Goal: Task Accomplishment & Management: Manage account settings

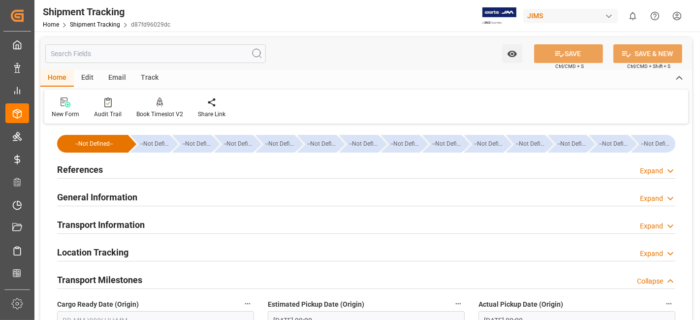
scroll to position [186, 0]
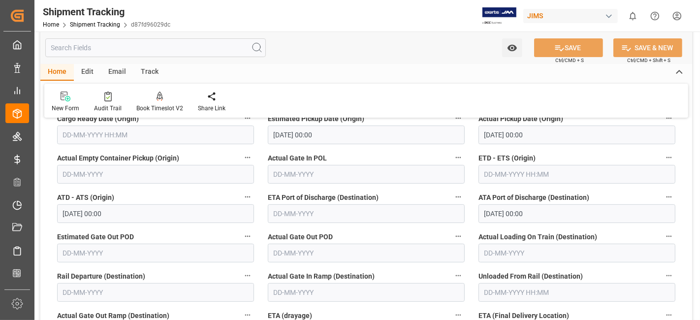
click at [195, 154] on label "Actual Empty Container Pickup (Origin)" at bounding box center [155, 158] width 197 height 14
click at [241, 154] on button "Actual Empty Container Pickup (Origin)" at bounding box center [247, 157] width 13 height 13
click at [217, 149] on div at bounding box center [350, 160] width 700 height 320
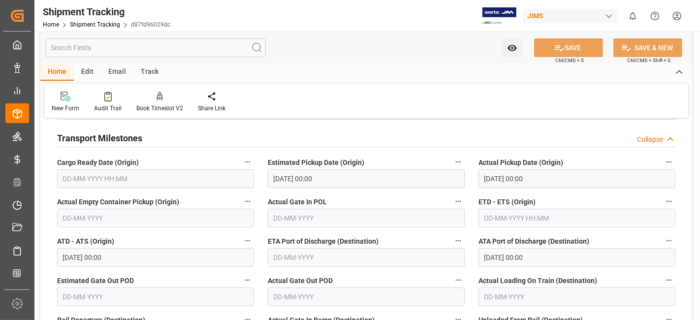
scroll to position [120, 0]
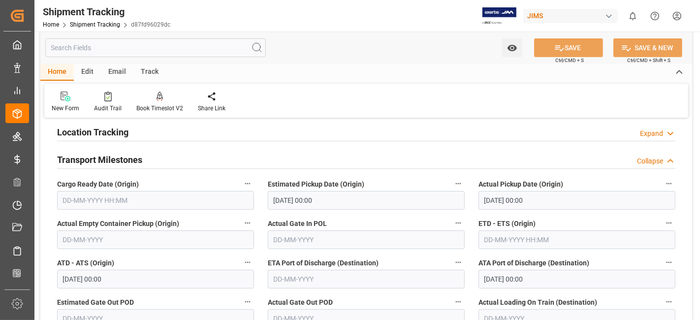
click at [137, 162] on h2 "Transport Milestones" at bounding box center [99, 159] width 85 height 13
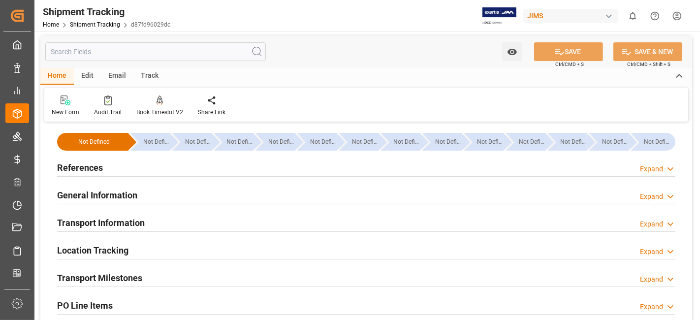
scroll to position [0, 0]
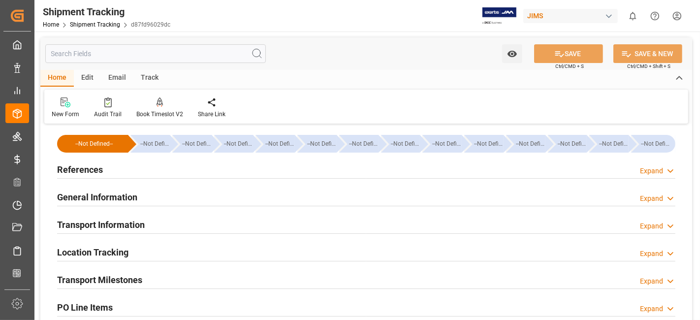
click at [93, 172] on h2 "References" at bounding box center [80, 169] width 46 height 13
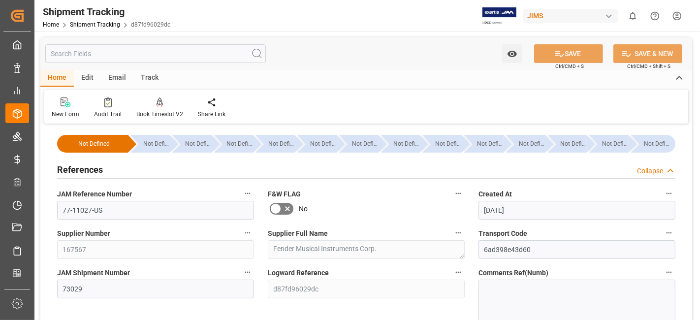
click at [93, 172] on h2 "References" at bounding box center [80, 169] width 46 height 13
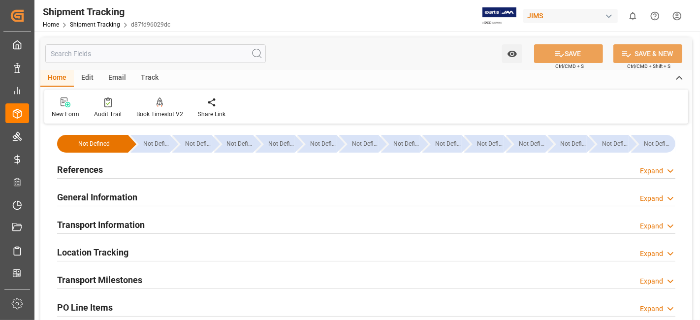
click at [96, 176] on div "References" at bounding box center [80, 169] width 46 height 19
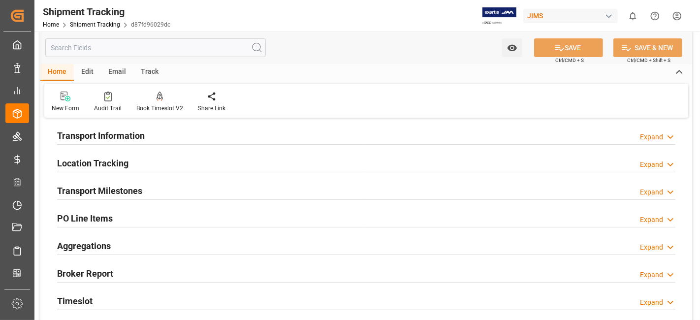
scroll to position [284, 0]
click at [96, 181] on div "Transport Milestones" at bounding box center [99, 189] width 85 height 19
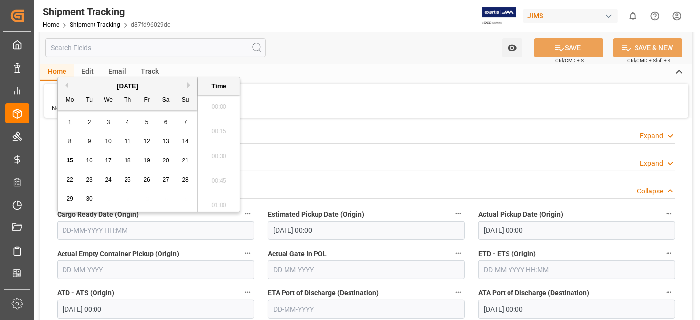
click at [93, 227] on input "text" at bounding box center [155, 230] width 197 height 19
click at [97, 152] on div "15 16 17 18 19 20 21" at bounding box center [128, 160] width 134 height 19
click at [127, 143] on span "11" at bounding box center [127, 141] width 6 height 7
type input "11-09-2025 00:00"
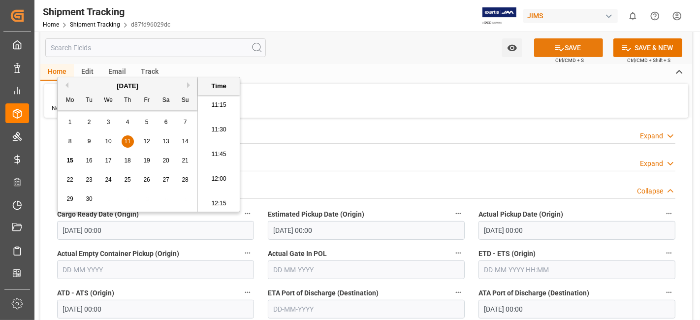
click at [559, 48] on icon at bounding box center [559, 48] width 10 height 10
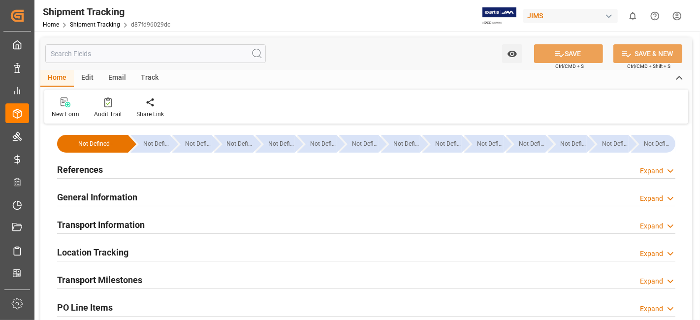
type input "[DATE] 00:00"
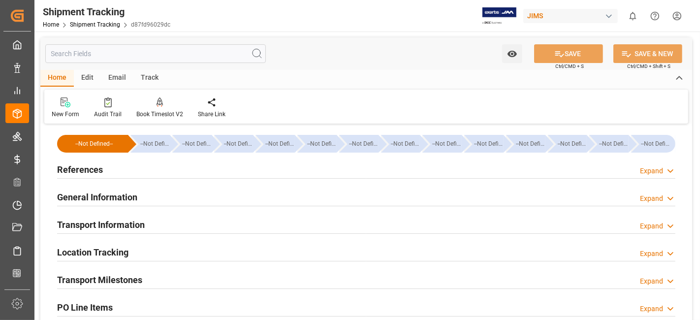
click at [125, 283] on h2 "Transport Milestones" at bounding box center [99, 279] width 85 height 13
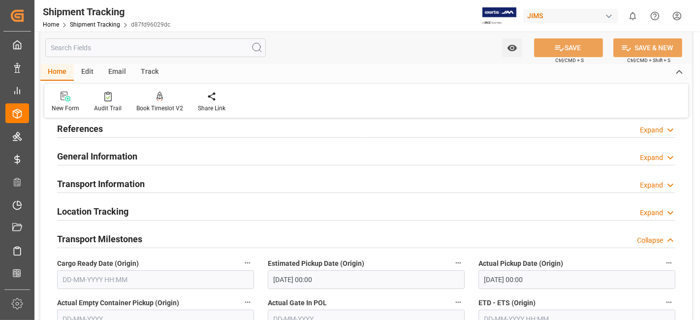
scroll to position [43, 0]
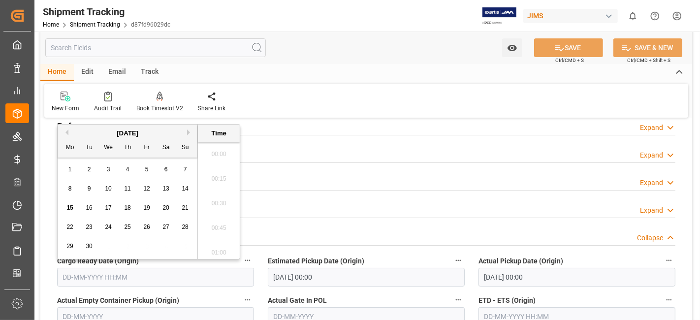
click at [142, 276] on input "text" at bounding box center [155, 277] width 197 height 19
click at [98, 199] on div "15 16 17 18 19 20 21" at bounding box center [128, 207] width 134 height 19
click at [124, 192] on span "11" at bounding box center [127, 188] width 6 height 7
type input "11-09-2025 00:00"
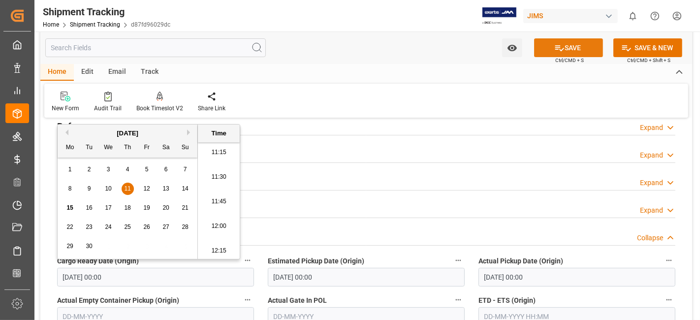
click at [544, 50] on button "SAVE" at bounding box center [568, 47] width 69 height 19
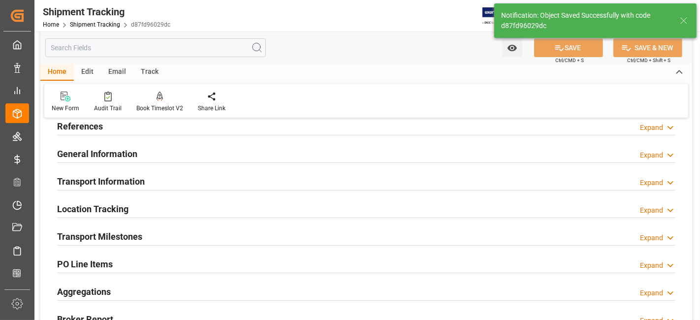
scroll to position [0, 0]
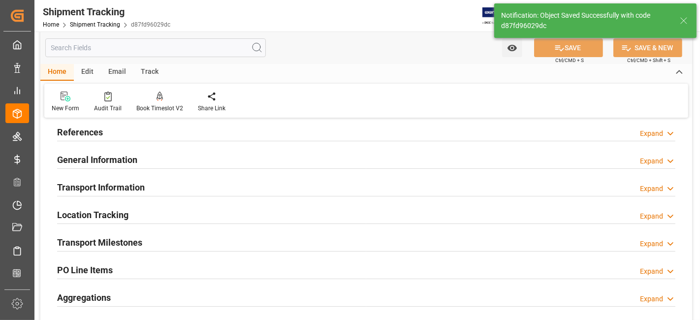
click at [229, 280] on div "--Not Defined-- --Not Defined-- --Not Defined-- --Not Defined-- --Not Defined--…" at bounding box center [366, 260] width 652 height 343
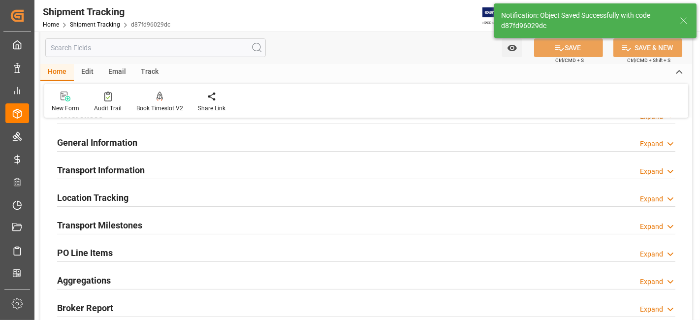
click at [244, 225] on div "Transport Milestones Expand" at bounding box center [366, 224] width 618 height 19
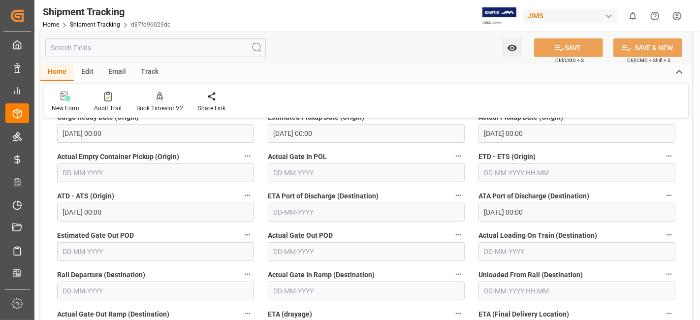
scroll to position [186, 0]
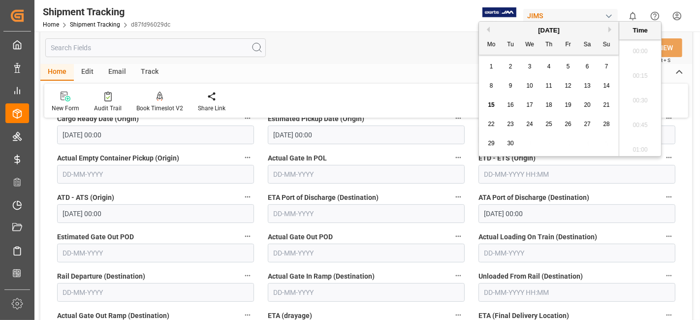
click at [503, 171] on input "text" at bounding box center [577, 174] width 197 height 19
click at [551, 86] on span "11" at bounding box center [548, 85] width 6 height 7
type input "11-09-2025 00:00"
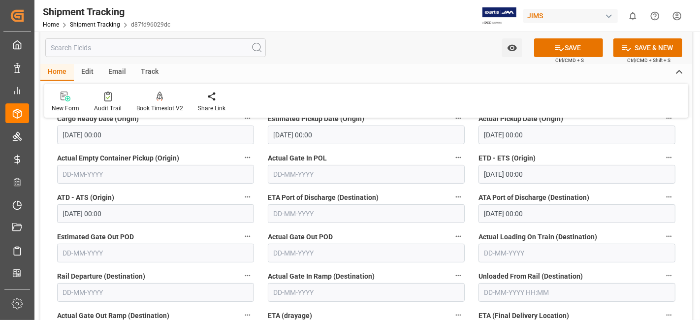
click at [426, 152] on label "Actual Gate In POL" at bounding box center [366, 158] width 197 height 14
click at [452, 152] on button "Actual Gate In POL" at bounding box center [458, 157] width 13 height 13
click at [554, 49] on div at bounding box center [350, 160] width 700 height 320
click at [554, 49] on body "Created by potrace 1.15, written by Peter Selinger 2001-2017 Created by potrace…" at bounding box center [350, 160] width 700 height 320
click at [551, 46] on button "SAVE" at bounding box center [568, 47] width 69 height 19
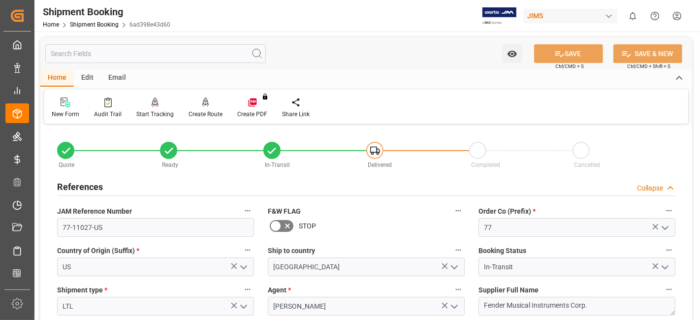
scroll to position [295, 0]
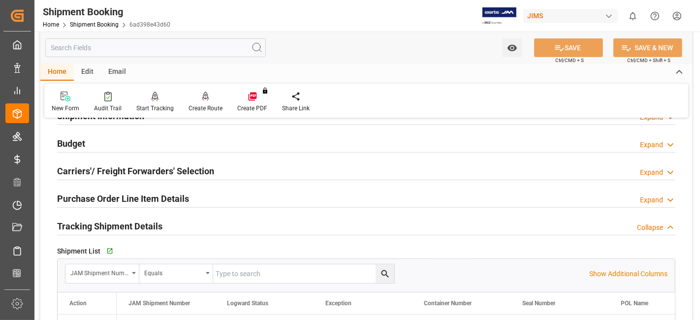
click at [102, 153] on div "Budget Expand" at bounding box center [366, 144] width 632 height 28
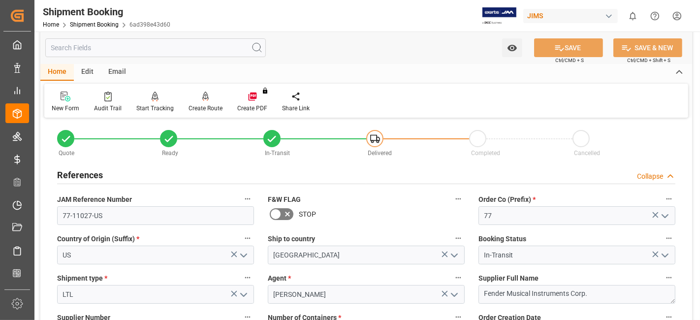
scroll to position [11, 0]
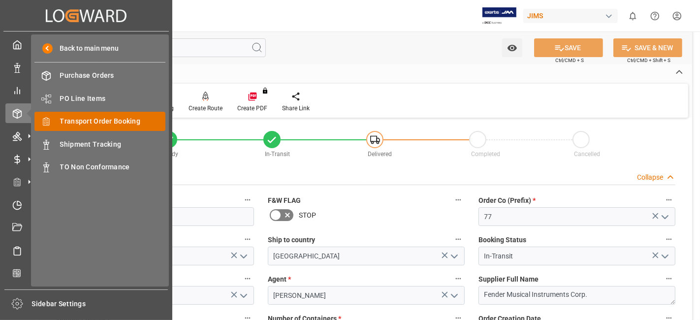
click at [116, 118] on span "Transport Order Booking" at bounding box center [113, 121] width 106 height 10
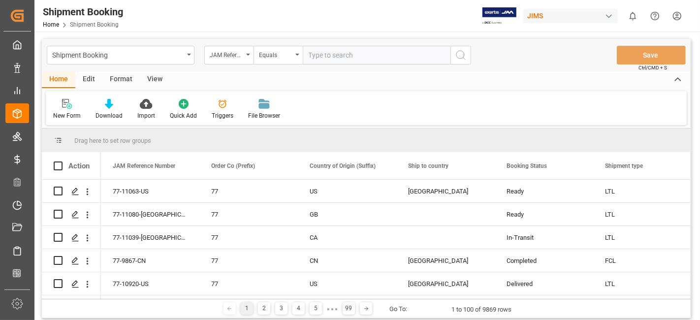
click at [319, 55] on input "text" at bounding box center [377, 55] width 148 height 19
type input "77-11042-[GEOGRAPHIC_DATA]"
click at [469, 55] on button "search button" at bounding box center [460, 55] width 21 height 19
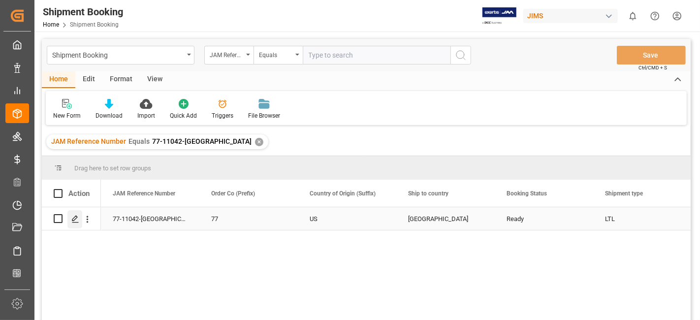
click at [73, 218] on polygon "Press SPACE to select this row." at bounding box center [74, 218] width 5 height 5
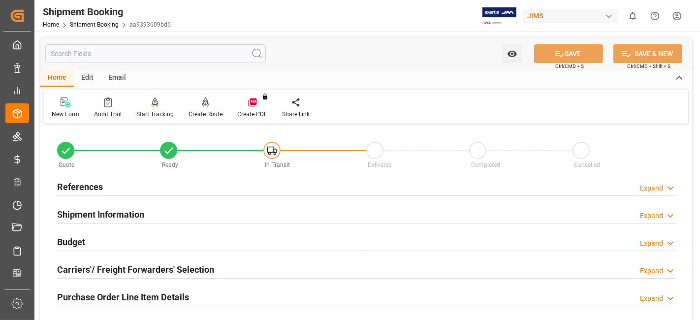
click at [113, 294] on h2 "Purchase Order Line Item Details" at bounding box center [123, 296] width 132 height 13
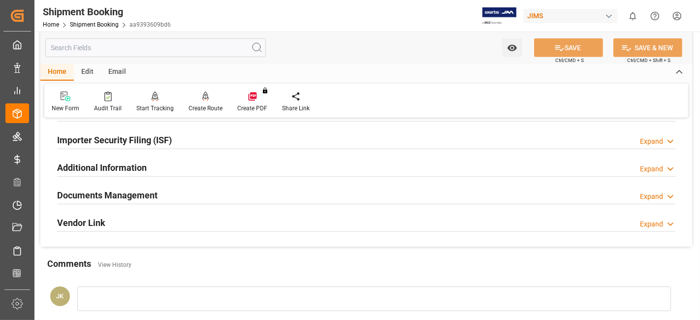
scroll to position [503, 0]
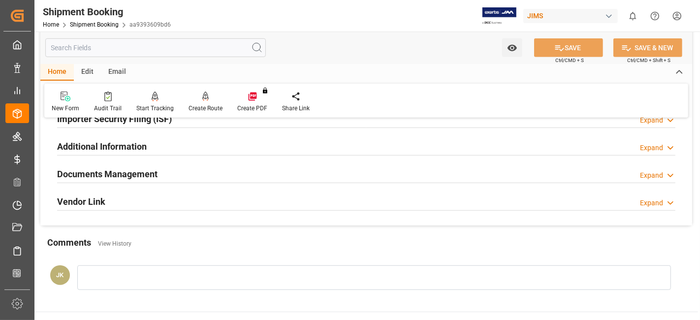
click at [91, 170] on h2 "Documents Management" at bounding box center [107, 173] width 100 height 13
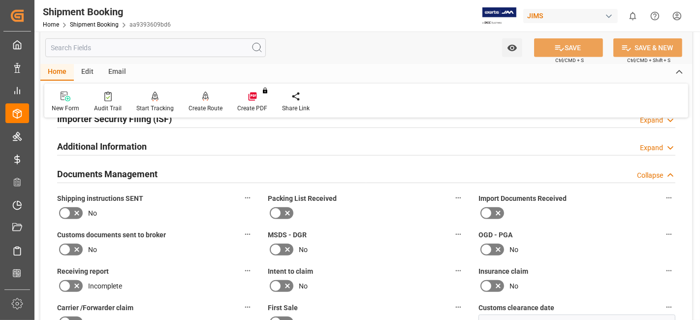
click at [79, 211] on icon at bounding box center [77, 213] width 12 height 12
click at [0, 0] on input "checkbox" at bounding box center [0, 0] width 0 height 0
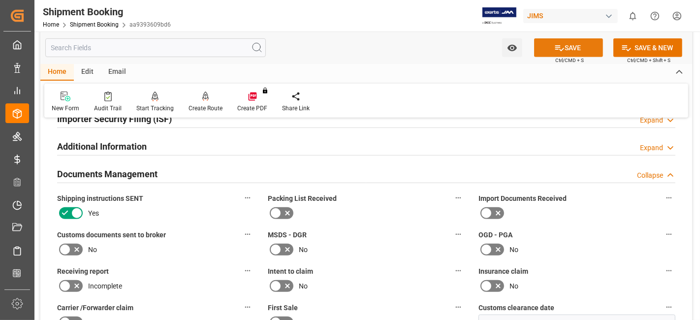
click at [549, 49] on button "SAVE" at bounding box center [568, 47] width 69 height 19
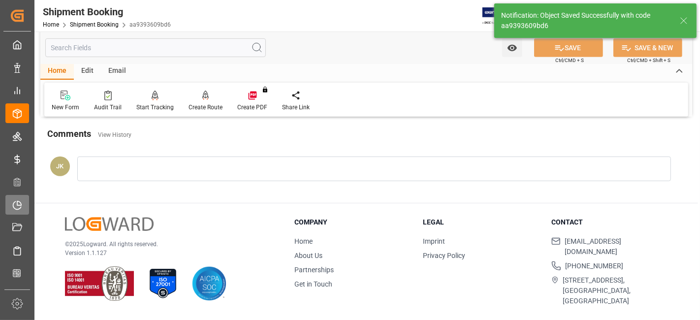
scroll to position [317, 0]
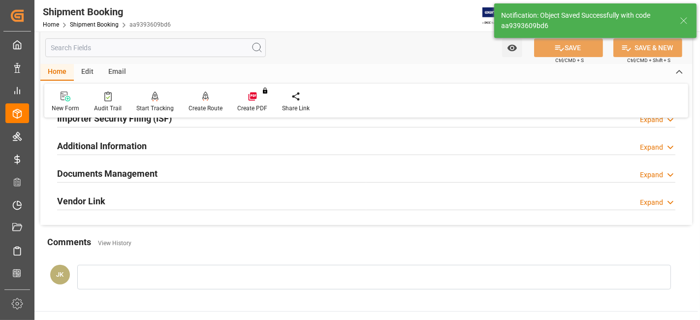
click at [101, 163] on div "Documents Management" at bounding box center [107, 172] width 100 height 19
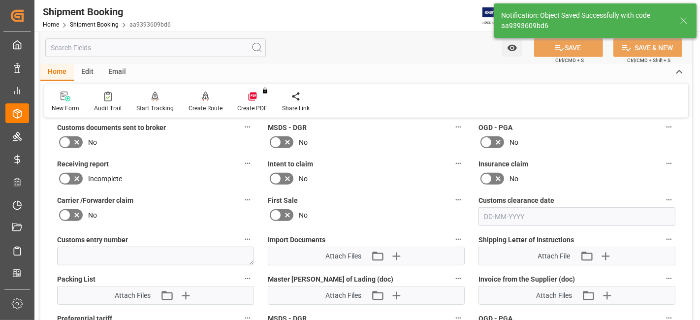
scroll to position [426, 0]
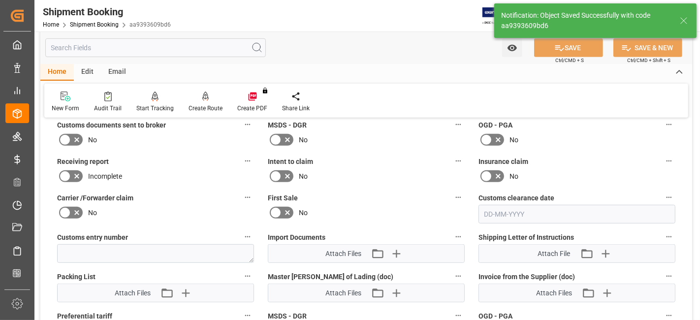
click at [396, 258] on div "Import Documents Attach Files Attach existing file Upload new file" at bounding box center [366, 246] width 211 height 39
click at [398, 251] on icon "button" at bounding box center [396, 254] width 16 height 16
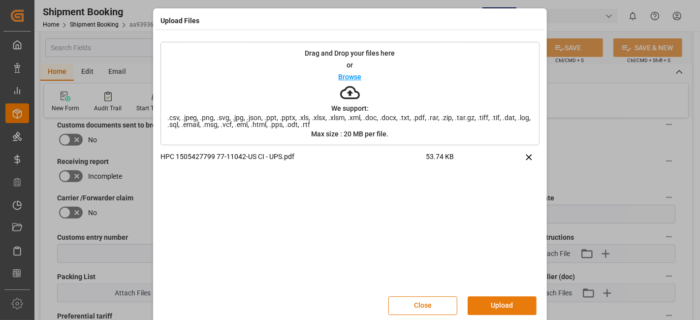
click at [497, 301] on button "Upload" at bounding box center [502, 305] width 69 height 19
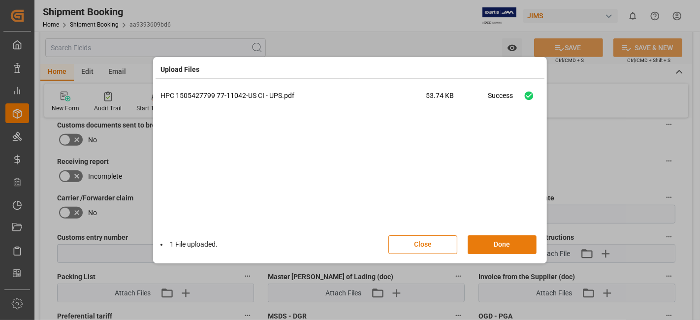
click at [489, 242] on button "Done" at bounding box center [502, 244] width 69 height 19
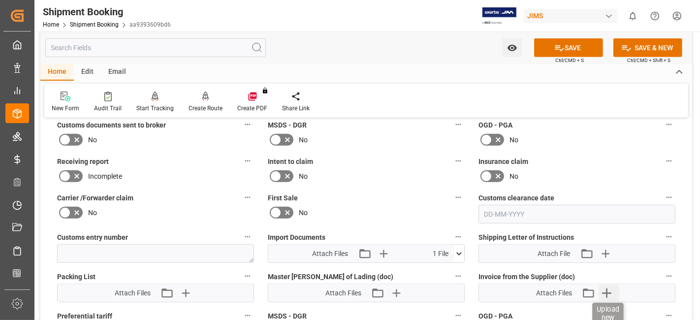
click at [613, 291] on icon "button" at bounding box center [607, 293] width 16 height 16
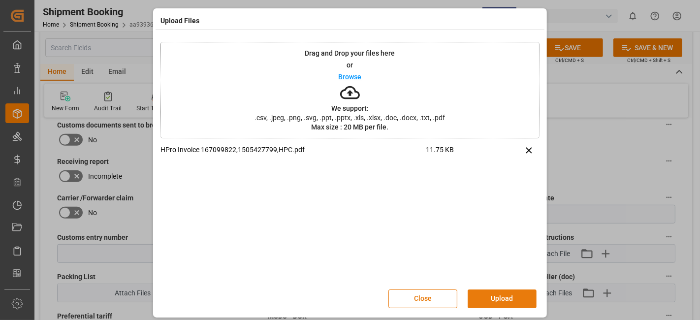
click at [487, 300] on button "Upload" at bounding box center [502, 298] width 69 height 19
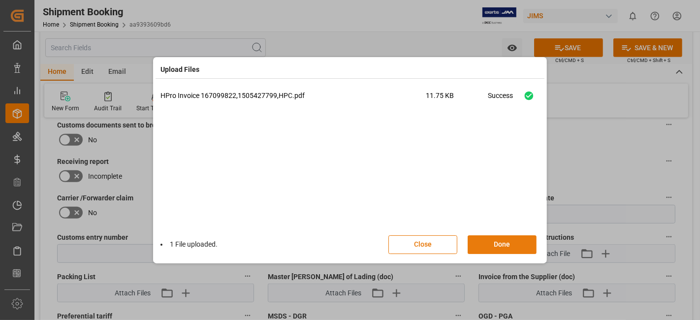
click at [500, 244] on button "Done" at bounding box center [502, 244] width 69 height 19
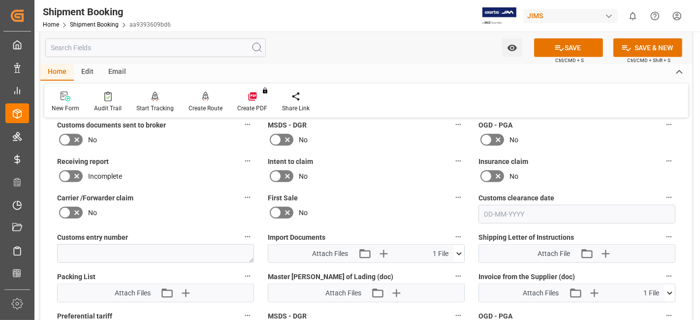
click at [551, 51] on button "SAVE" at bounding box center [568, 47] width 69 height 19
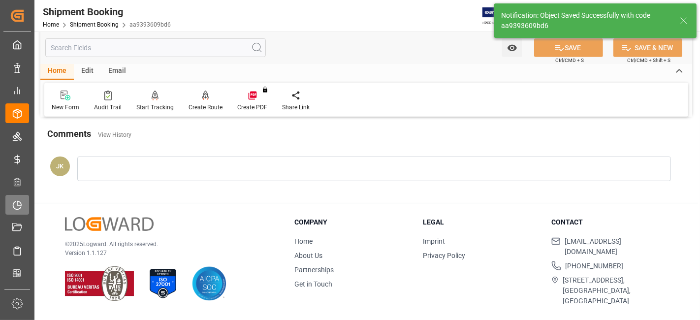
scroll to position [417, 0]
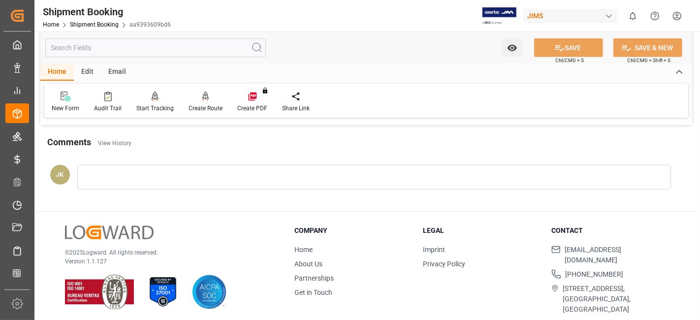
click at [190, 248] on p "© 2025 Logward. All rights reserved." at bounding box center [167, 252] width 205 height 9
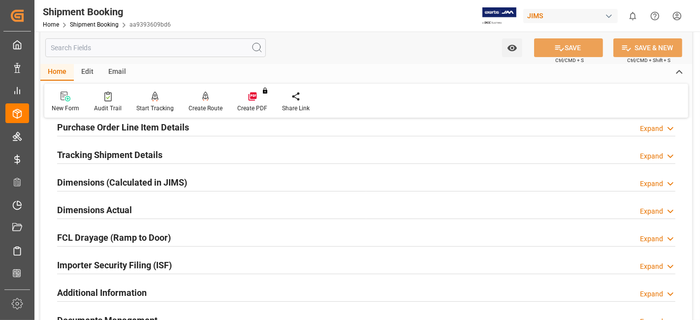
scroll to position [154, 0]
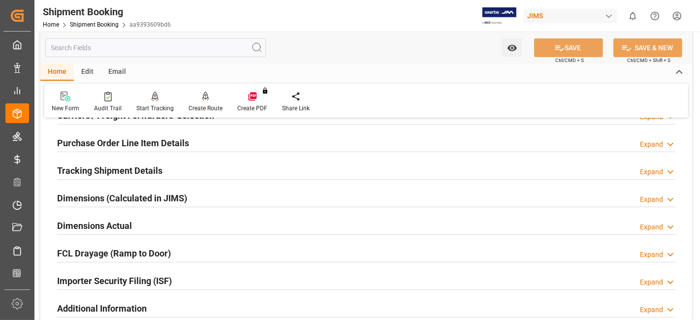
click at [101, 169] on h2 "Tracking Shipment Details" at bounding box center [109, 170] width 105 height 13
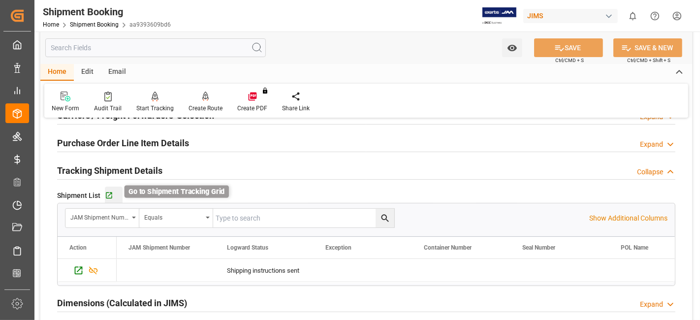
click at [109, 197] on icon "button" at bounding box center [109, 196] width 8 height 8
click at [121, 296] on h2 "Dimensions (Calculated in JIMS)" at bounding box center [122, 302] width 130 height 13
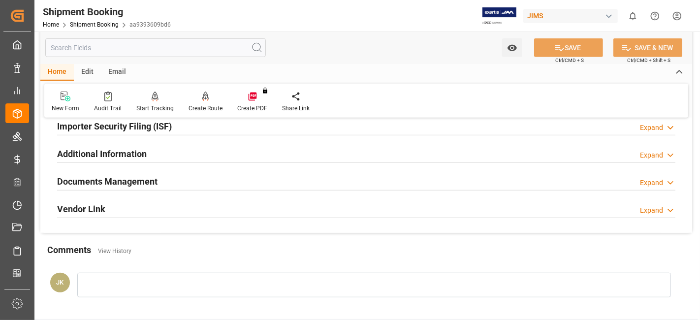
scroll to position [592, 0]
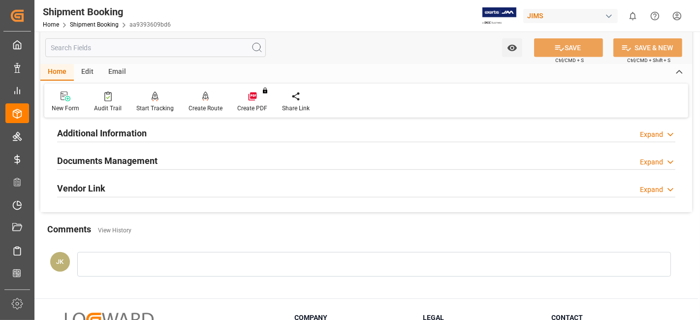
click at [130, 159] on h2 "Documents Management" at bounding box center [107, 160] width 100 height 13
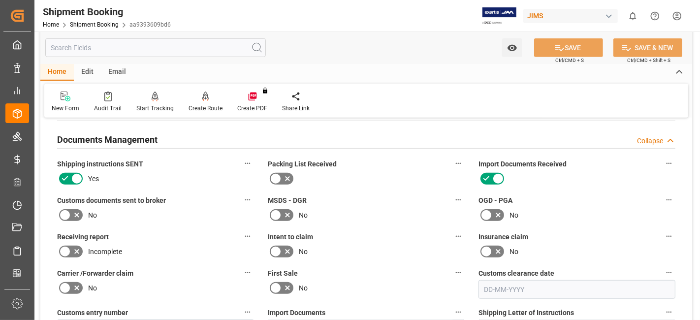
scroll to position [613, 0]
click at [74, 213] on icon at bounding box center [76, 215] width 5 height 5
click at [0, 0] on input "checkbox" at bounding box center [0, 0] width 0 height 0
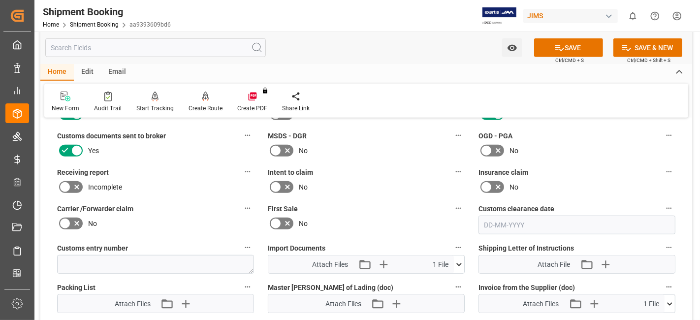
scroll to position [679, 0]
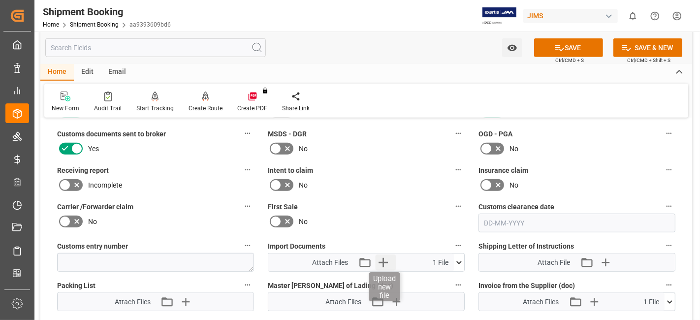
click at [386, 262] on icon "button" at bounding box center [383, 263] width 16 height 16
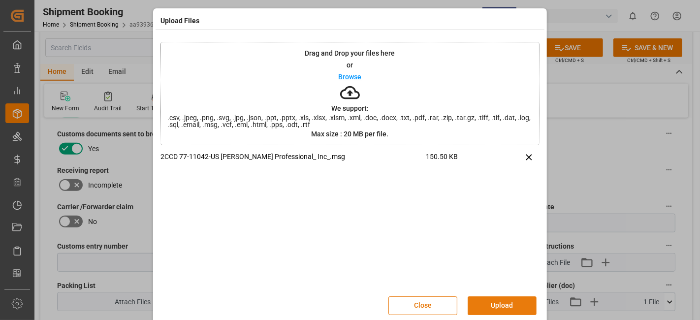
click at [499, 300] on button "Upload" at bounding box center [502, 305] width 69 height 19
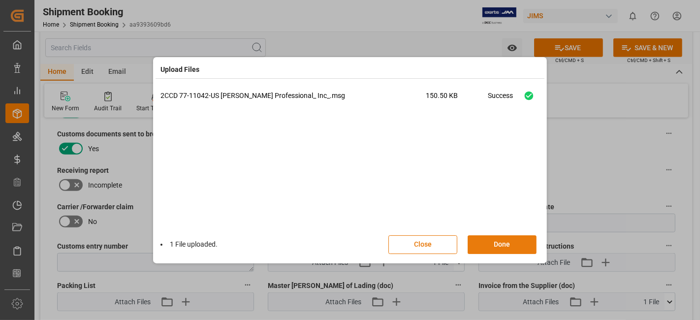
click at [496, 241] on button "Done" at bounding box center [502, 244] width 69 height 19
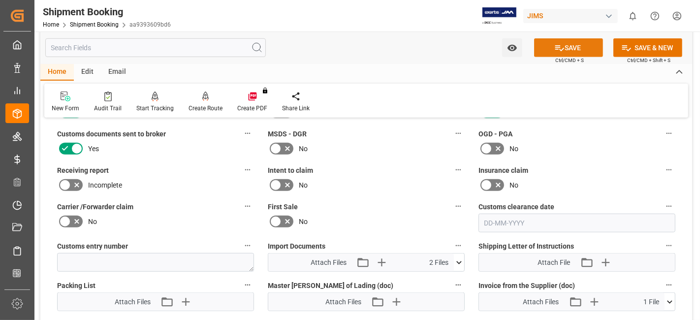
click at [543, 48] on button "SAVE" at bounding box center [568, 47] width 69 height 19
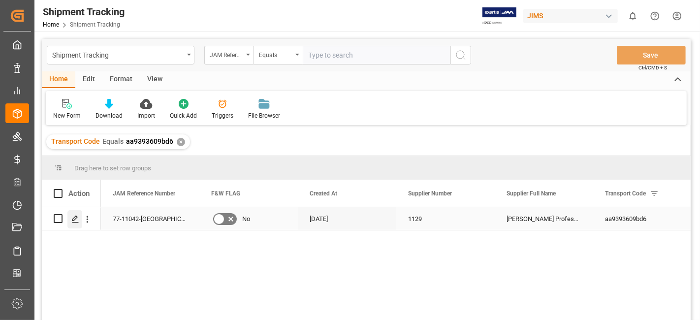
click at [73, 220] on polygon "Press SPACE to select this row." at bounding box center [74, 218] width 5 height 5
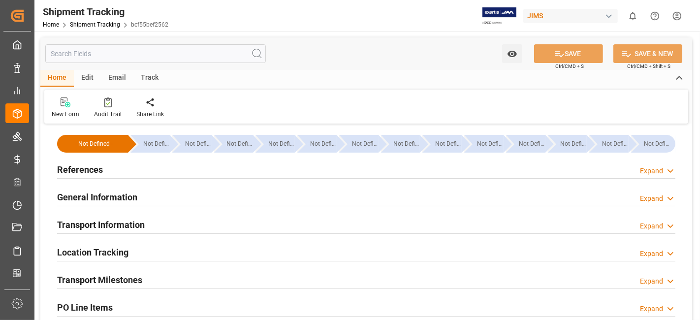
type input "[DATE]"
click at [125, 169] on div "References Expand" at bounding box center [366, 169] width 618 height 19
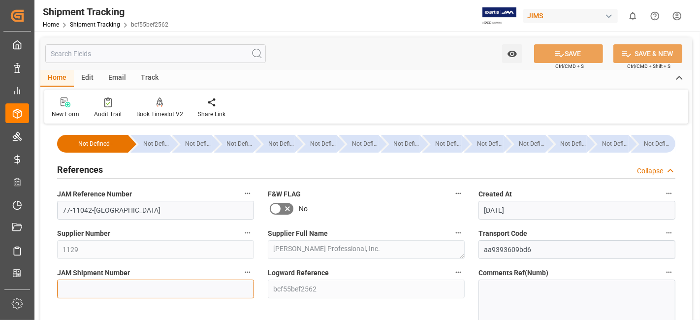
click at [91, 294] on input at bounding box center [155, 289] width 197 height 19
click at [79, 285] on input at bounding box center [155, 289] width 197 height 19
paste input "73032"
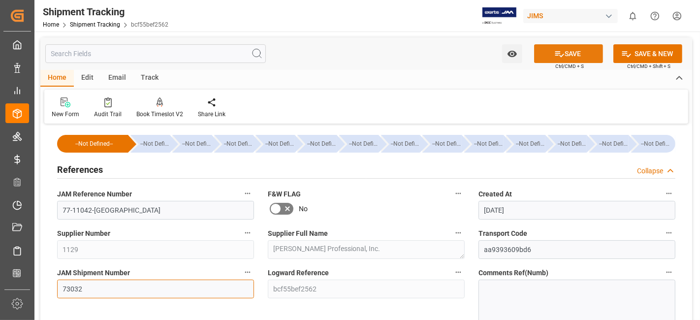
type input "73032"
click at [564, 54] on button "SAVE" at bounding box center [568, 53] width 69 height 19
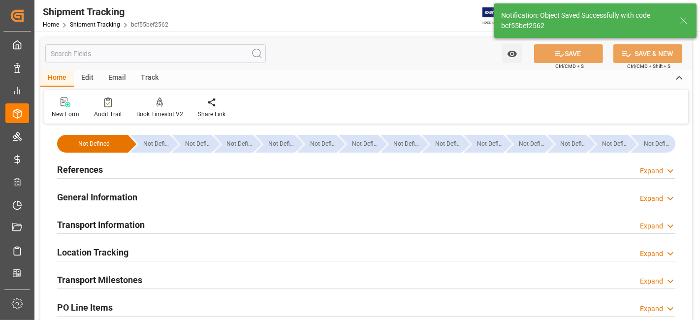
click at [117, 172] on div "References Expand" at bounding box center [366, 169] width 618 height 19
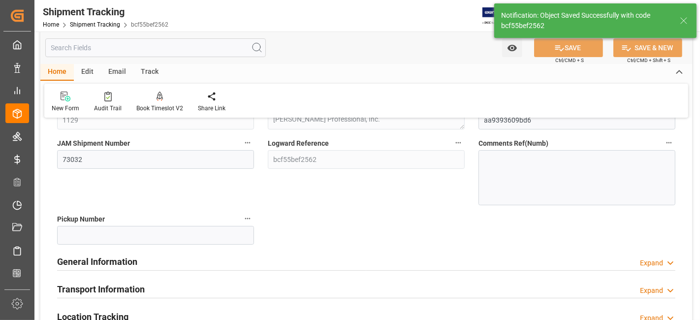
scroll to position [175, 0]
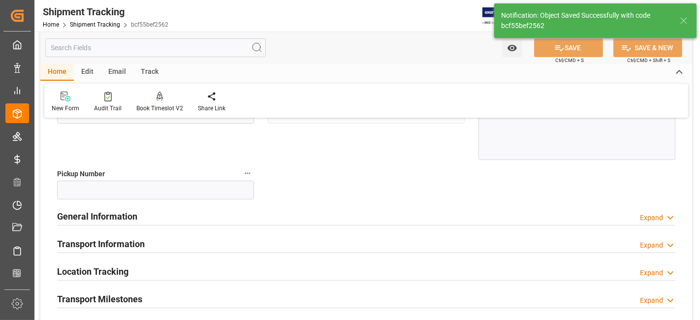
click at [91, 212] on h2 "General Information" at bounding box center [97, 216] width 80 height 13
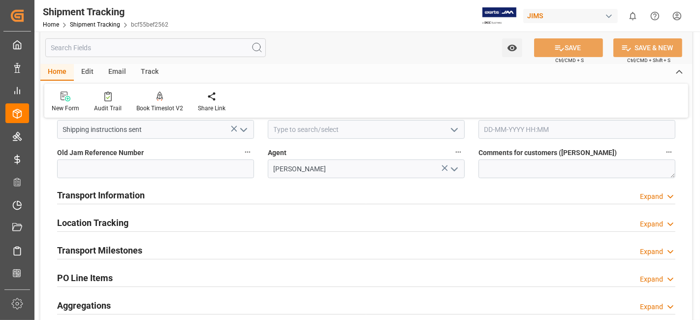
scroll to position [306, 0]
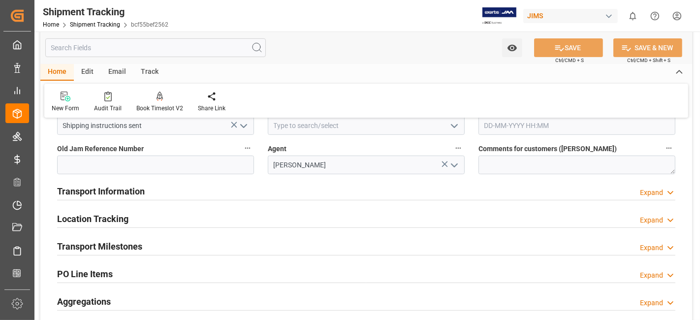
click at [117, 191] on h2 "Transport Information" at bounding box center [101, 191] width 88 height 13
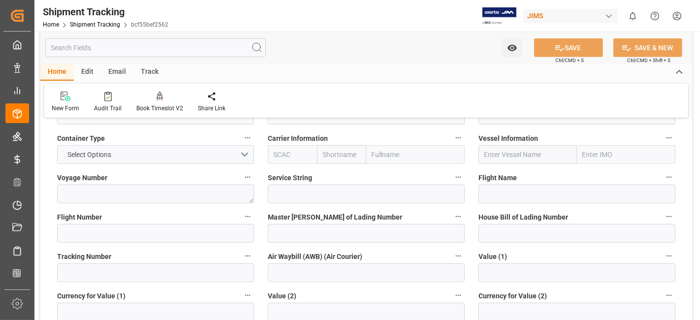
scroll to position [503, 0]
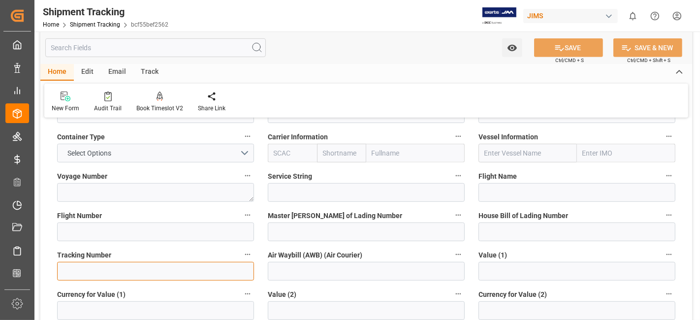
click at [101, 276] on input at bounding box center [155, 271] width 197 height 19
paste input "1Z786Y196804446440"
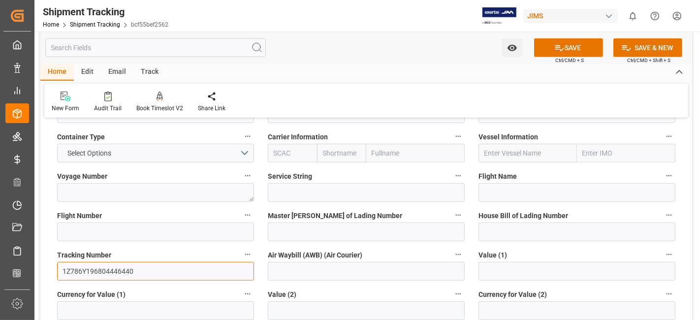
type input "1Z786Y196804446440"
click at [548, 176] on label "Flight Name" at bounding box center [577, 176] width 197 height 14
click at [663, 176] on button "Flight Name" at bounding box center [669, 175] width 13 height 13
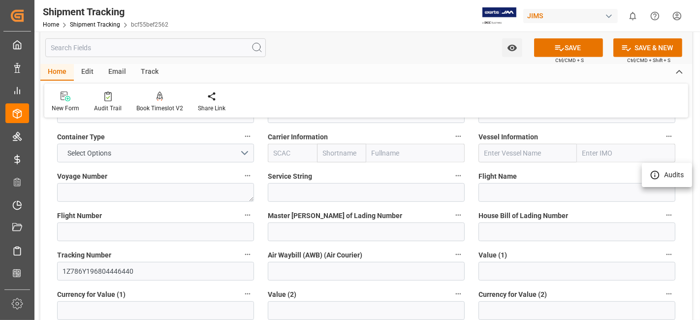
click at [418, 166] on div at bounding box center [350, 160] width 700 height 320
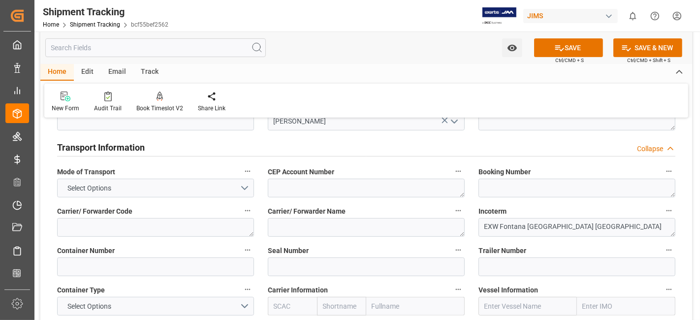
scroll to position [328, 0]
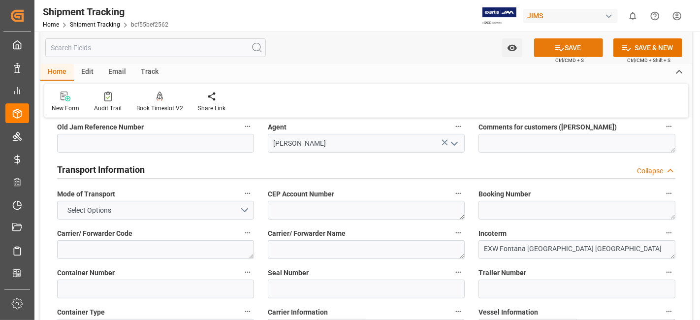
click at [559, 43] on icon at bounding box center [559, 48] width 10 height 10
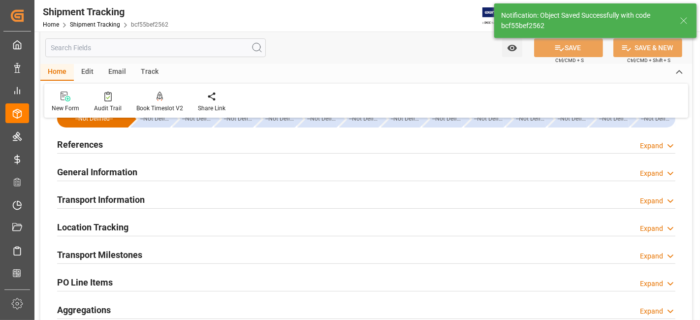
scroll to position [3, 0]
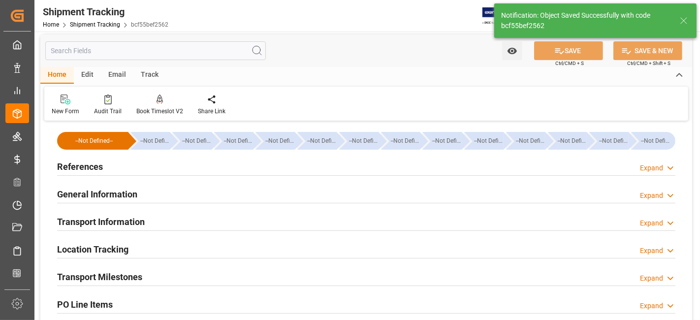
click at [140, 220] on h2 "Transport Information" at bounding box center [101, 221] width 88 height 13
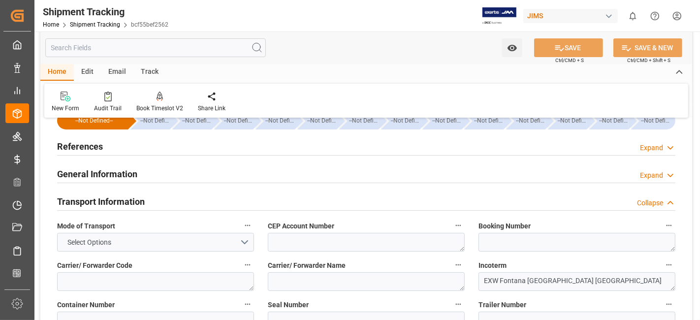
scroll to position [25, 0]
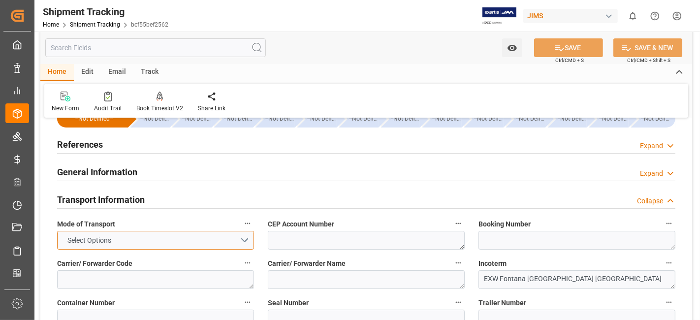
click at [245, 235] on button "Select Options" at bounding box center [155, 240] width 197 height 19
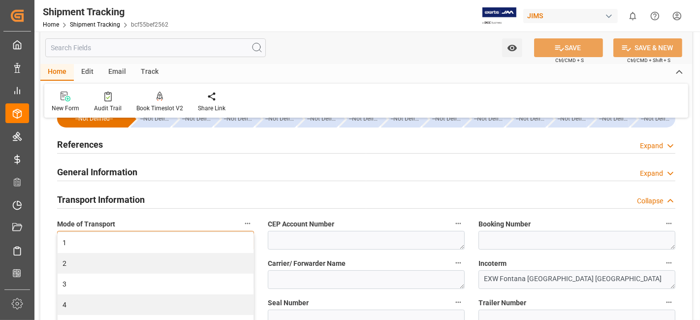
click at [245, 235] on div "1" at bounding box center [156, 242] width 196 height 21
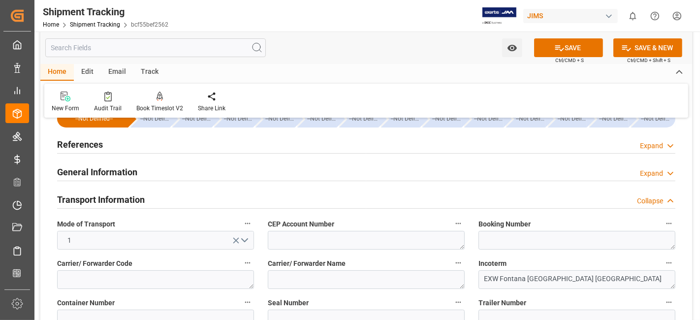
click at [232, 239] on icon "open menu" at bounding box center [236, 240] width 10 height 10
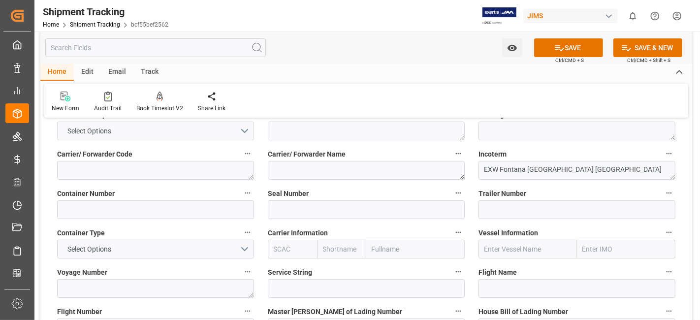
scroll to position [156, 0]
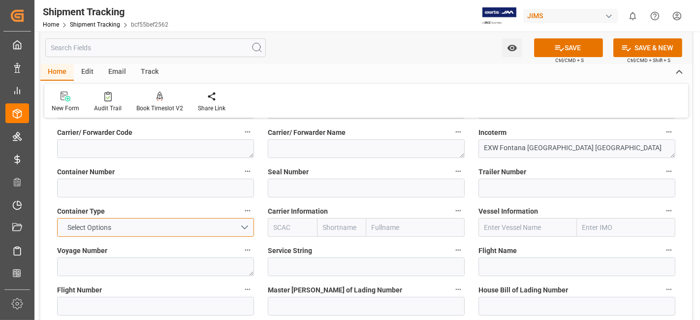
click at [244, 223] on button "Select Options" at bounding box center [155, 227] width 197 height 19
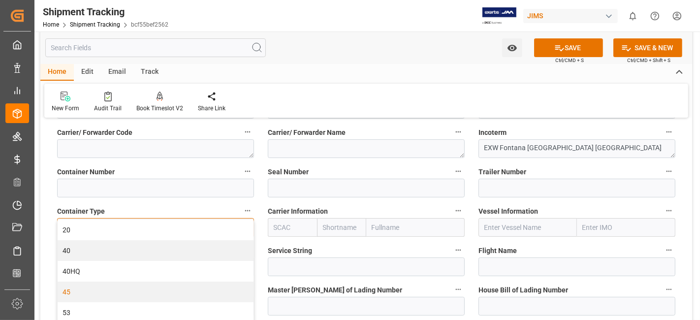
scroll to position [0, 0]
drag, startPoint x: 250, startPoint y: 263, endPoint x: 275, endPoint y: 232, distance: 40.2
click at [250, 307] on div "20 40 40HQ 45 53 LCL LTL" at bounding box center [155, 283] width 197 height 128
click at [361, 207] on label "Carrier Information" at bounding box center [366, 211] width 197 height 14
click at [452, 207] on button "Carrier Information" at bounding box center [458, 210] width 13 height 13
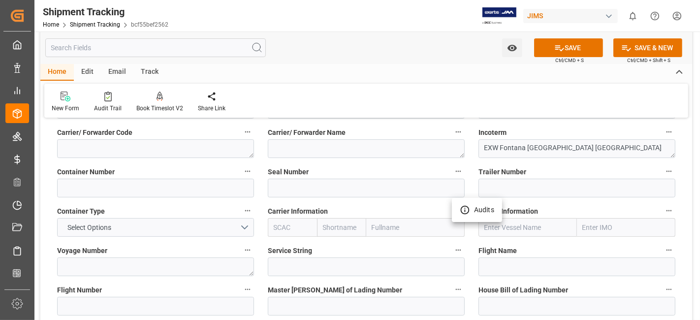
click at [360, 207] on div at bounding box center [350, 160] width 700 height 320
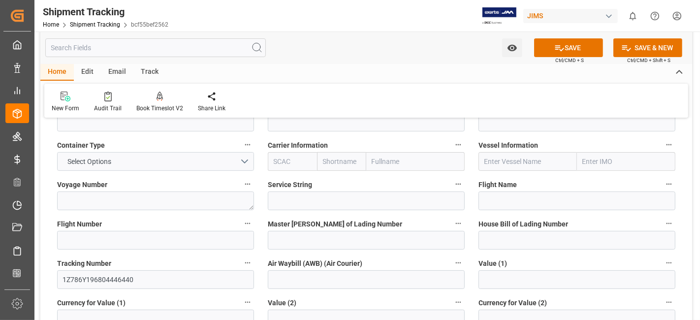
scroll to position [244, 0]
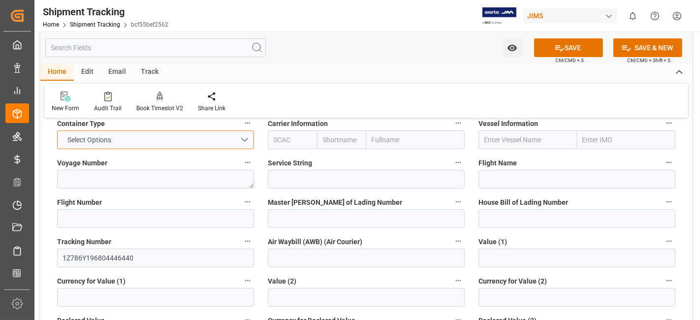
click at [242, 142] on button "Select Options" at bounding box center [155, 139] width 197 height 19
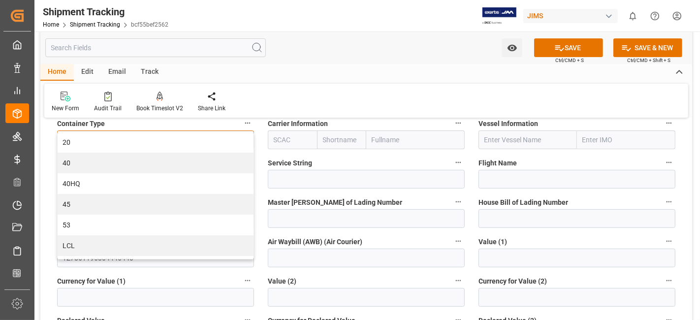
scroll to position [17, 0]
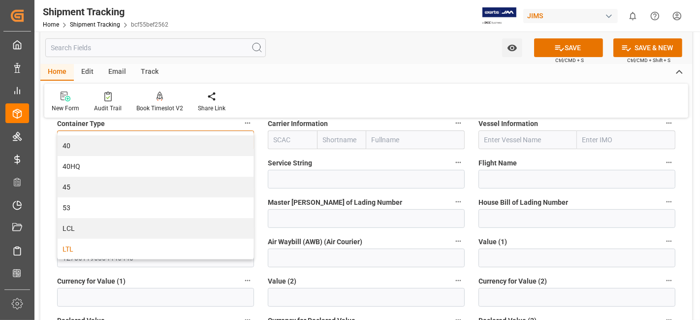
click at [159, 255] on div "LTL" at bounding box center [156, 249] width 196 height 21
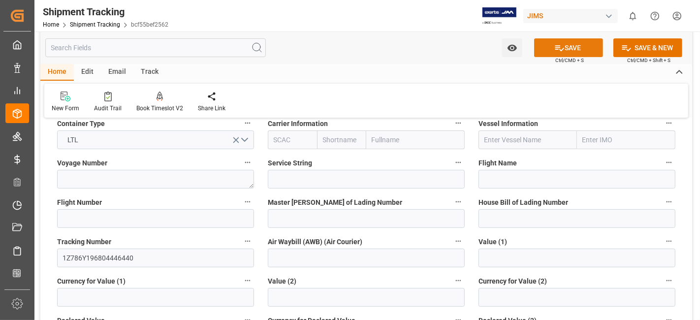
click at [560, 44] on icon at bounding box center [559, 48] width 10 height 10
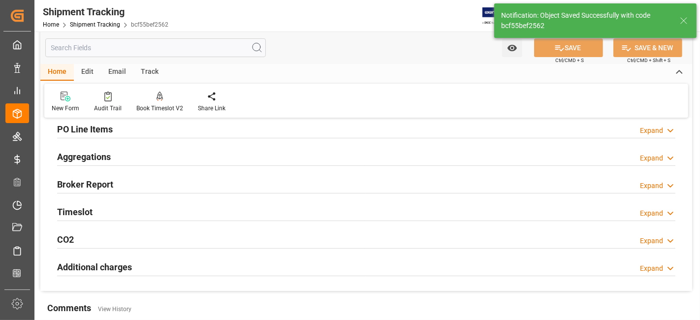
click at [101, 145] on div "Aggregations Expand" at bounding box center [366, 157] width 632 height 28
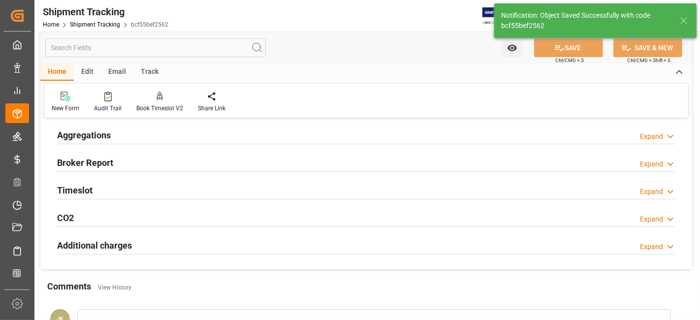
click at [107, 140] on h2 "Aggregations" at bounding box center [84, 134] width 54 height 13
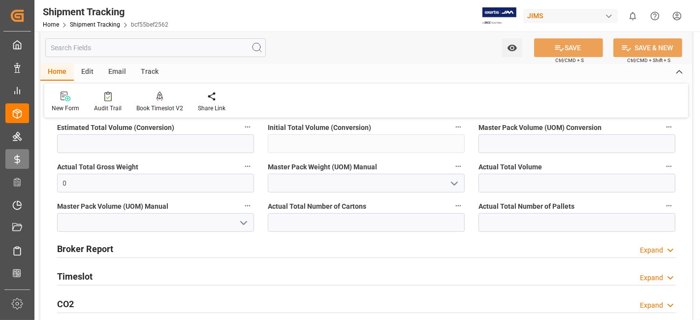
scroll to position [353, 0]
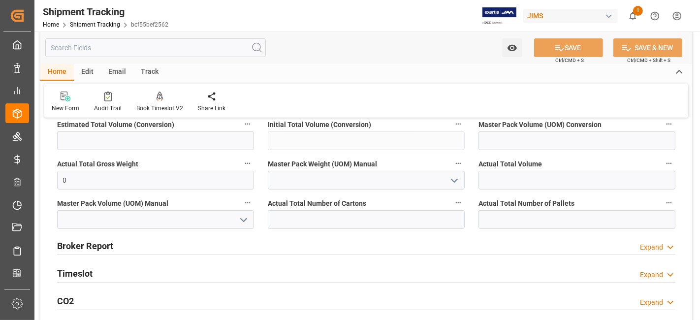
click at [113, 254] on div "Broker Report Expand" at bounding box center [366, 246] width 632 height 28
click at [111, 246] on h2 "Broker Report" at bounding box center [85, 245] width 56 height 13
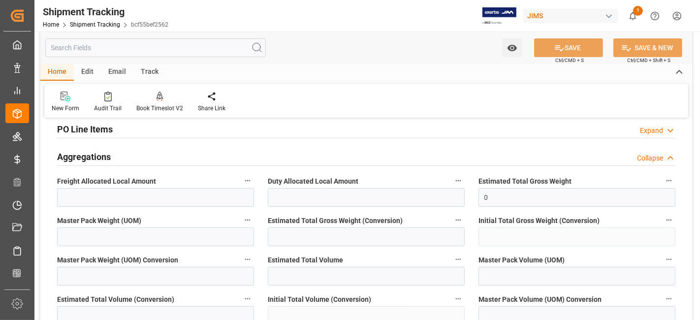
scroll to position [156, 0]
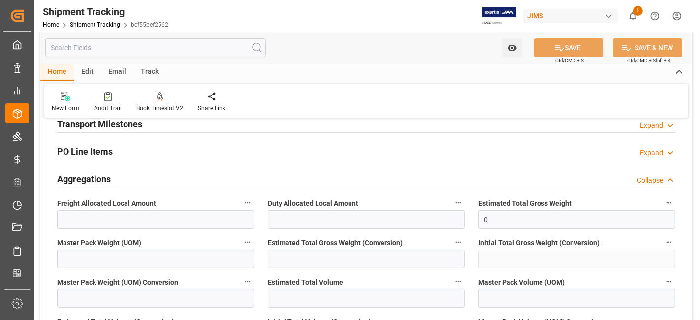
click at [91, 178] on h2 "Aggregations" at bounding box center [84, 178] width 54 height 13
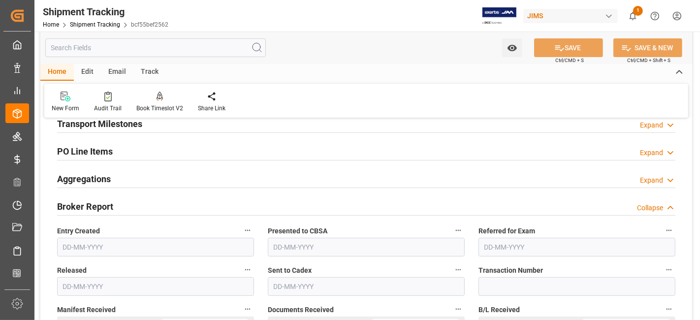
click at [91, 178] on h2 "Aggregations" at bounding box center [84, 178] width 54 height 13
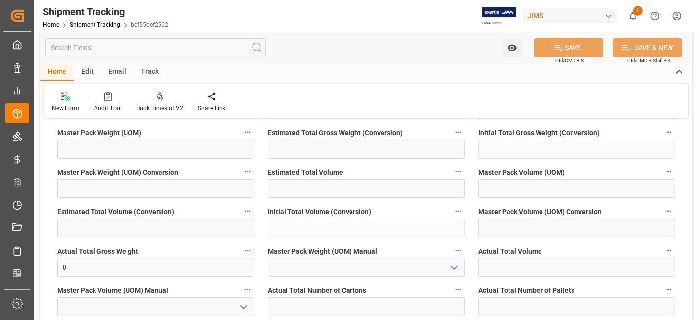
scroll to position [211, 0]
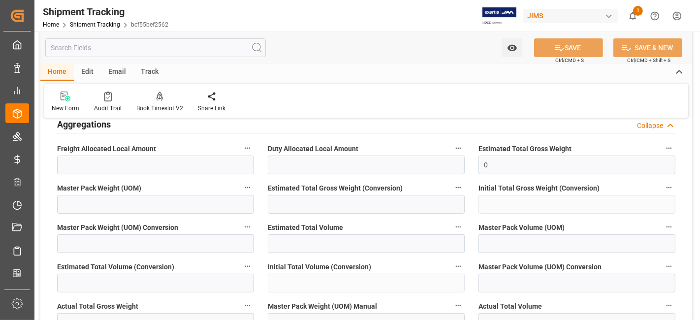
drag, startPoint x: 117, startPoint y: 122, endPoint x: 126, endPoint y: 125, distance: 9.5
click at [116, 122] on div "Aggregations Collapse" at bounding box center [366, 123] width 618 height 19
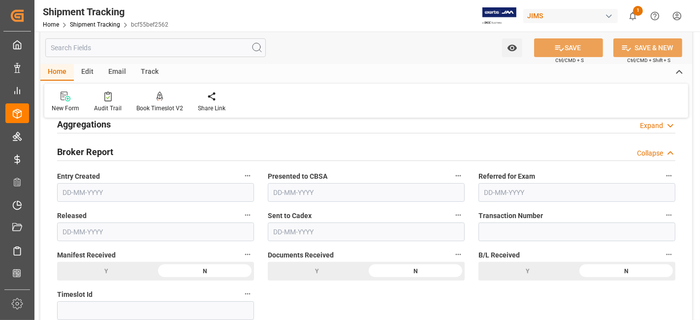
click at [108, 155] on h2 "Broker Report" at bounding box center [85, 151] width 56 height 13
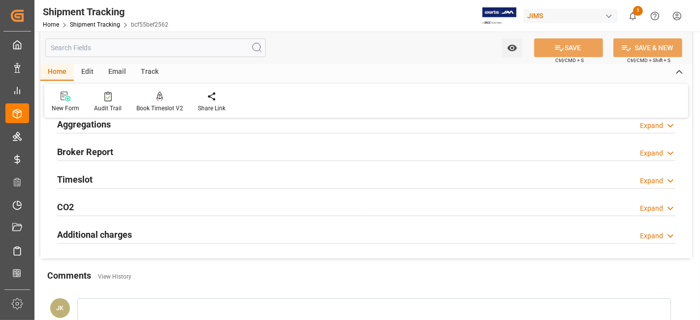
click at [114, 128] on div "Aggregations Expand" at bounding box center [366, 123] width 618 height 19
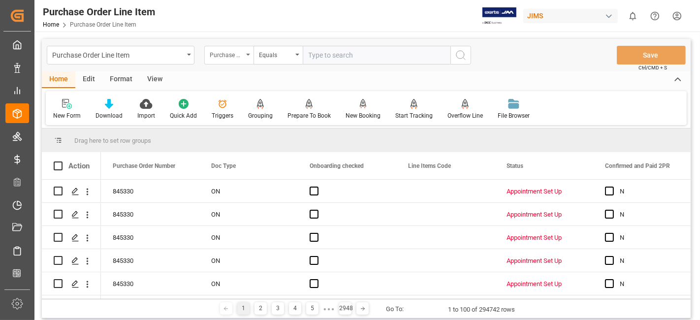
click at [242, 52] on div "Purchase Order Number" at bounding box center [226, 53] width 33 height 11
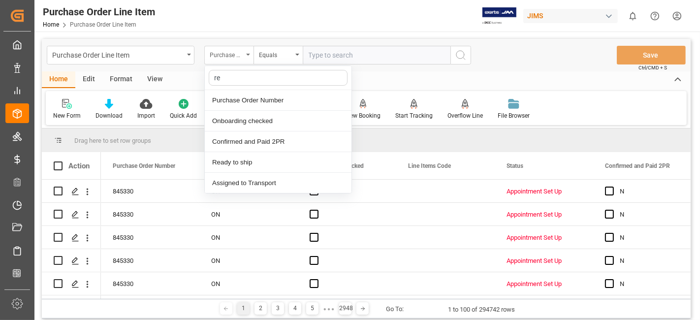
type input "ref"
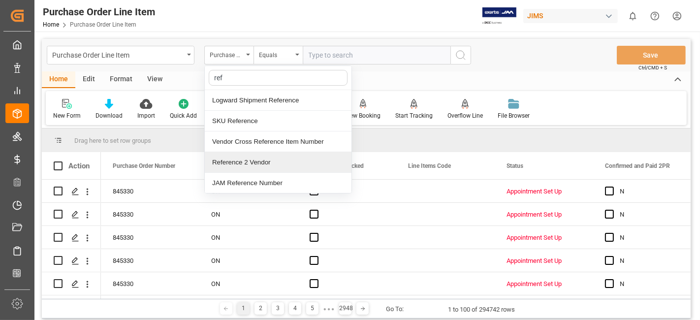
click at [258, 159] on div "Reference 2 Vendor" at bounding box center [278, 162] width 147 height 21
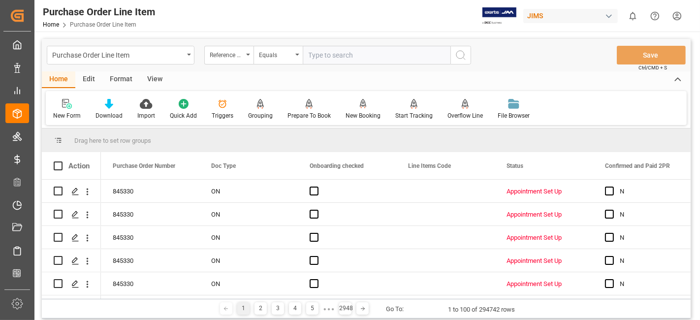
click at [333, 55] on input "text" at bounding box center [377, 55] width 148 height 19
paste input "77-11042-[GEOGRAPHIC_DATA]"
type input "77-11042-[GEOGRAPHIC_DATA]"
click at [461, 56] on icon "search button" at bounding box center [461, 55] width 12 height 12
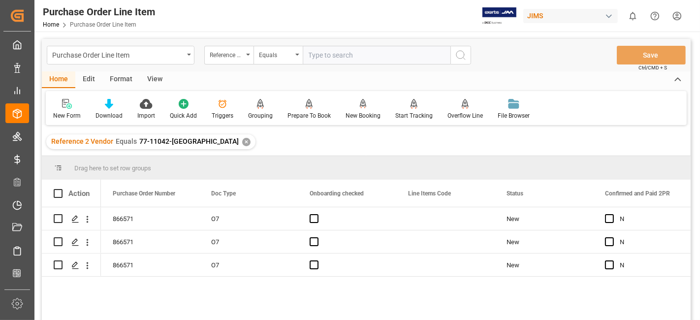
click at [153, 81] on div "View" at bounding box center [155, 79] width 30 height 17
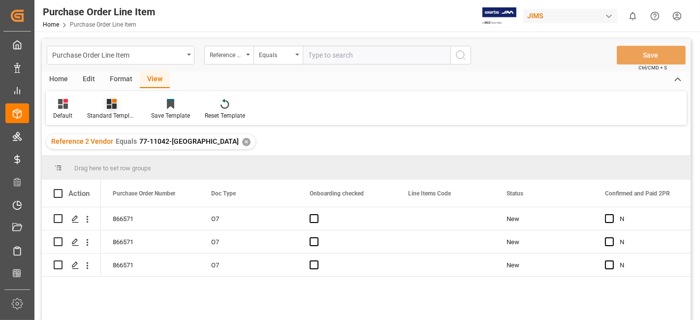
click at [119, 116] on div "Standard Templates" at bounding box center [111, 115] width 49 height 9
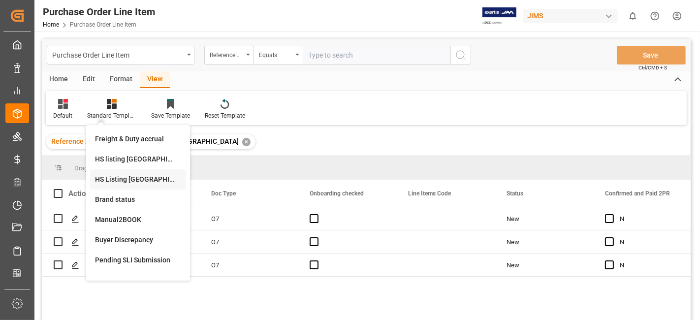
click at [142, 182] on div "HS Listing CANADA" at bounding box center [138, 179] width 86 height 10
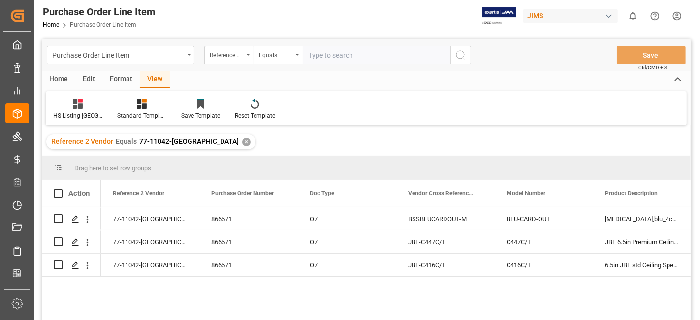
click at [58, 74] on div "Home" at bounding box center [58, 79] width 33 height 17
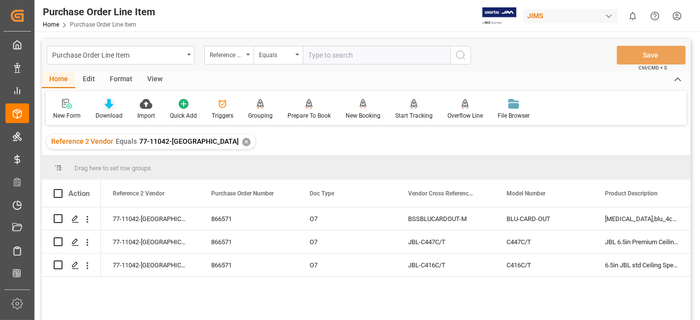
click at [119, 106] on div at bounding box center [109, 103] width 27 height 10
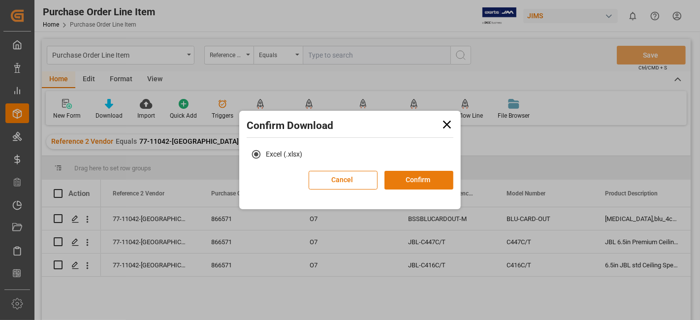
click at [420, 175] on button "Confirm" at bounding box center [419, 180] width 69 height 19
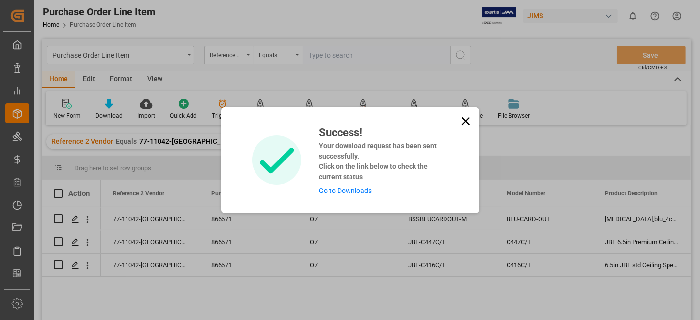
click at [330, 191] on link "Go to Downloads" at bounding box center [345, 191] width 53 height 8
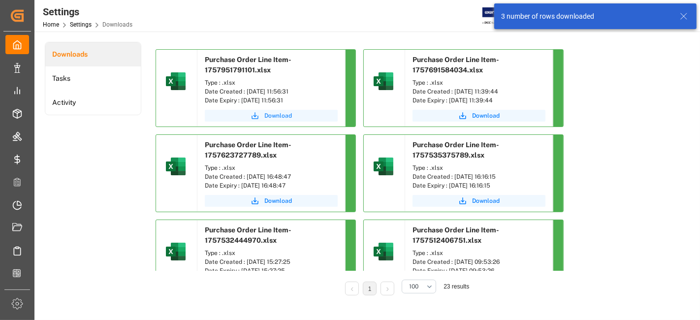
click at [281, 118] on span "Download" at bounding box center [278, 115] width 28 height 9
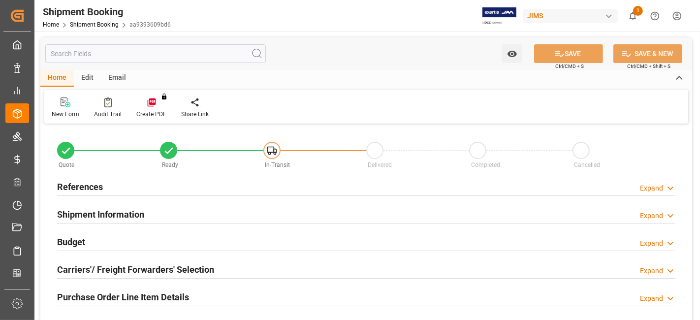
type input "3"
click at [211, 294] on div "Purchase Order Line Item Details Expand" at bounding box center [366, 296] width 618 height 19
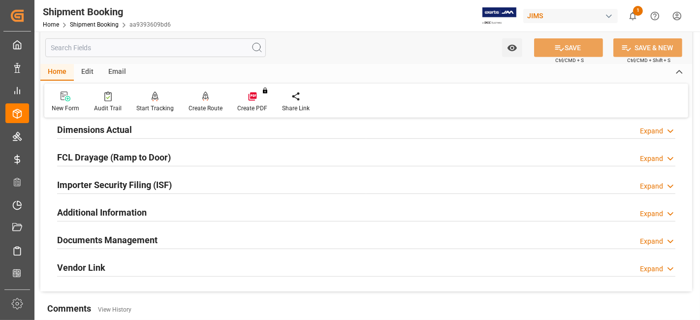
click at [128, 237] on h2 "Documents Management" at bounding box center [107, 239] width 100 height 13
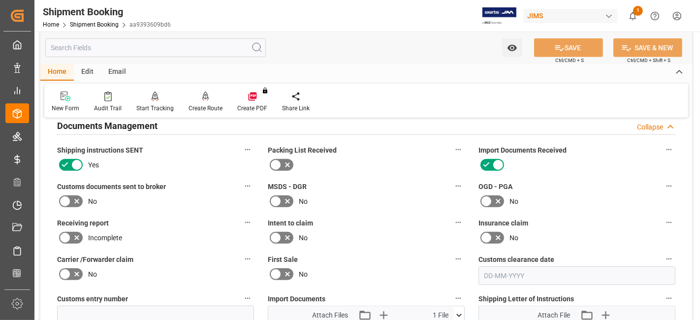
scroll to position [569, 0]
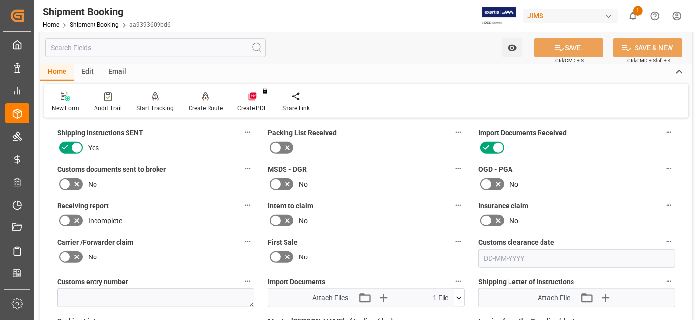
click at [72, 178] on icon at bounding box center [77, 184] width 12 height 12
click at [0, 0] on input "checkbox" at bounding box center [0, 0] width 0 height 0
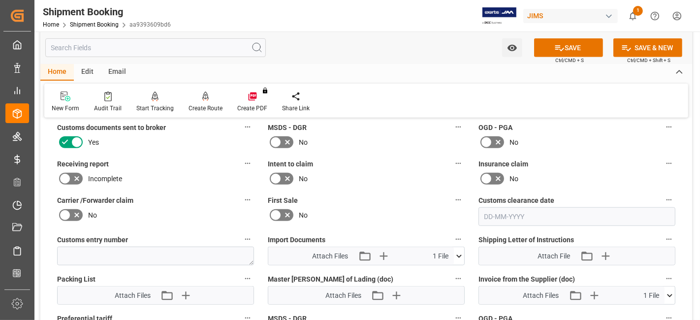
scroll to position [612, 0]
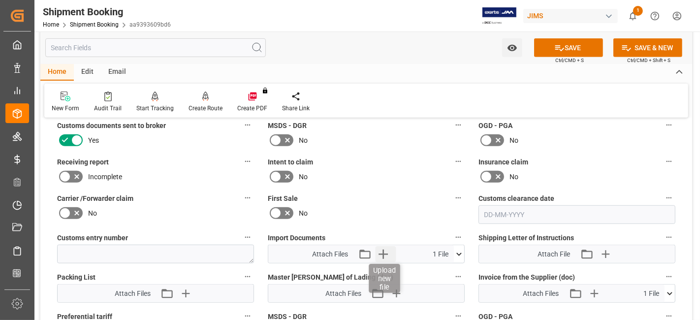
click at [384, 246] on icon "button" at bounding box center [383, 254] width 16 height 16
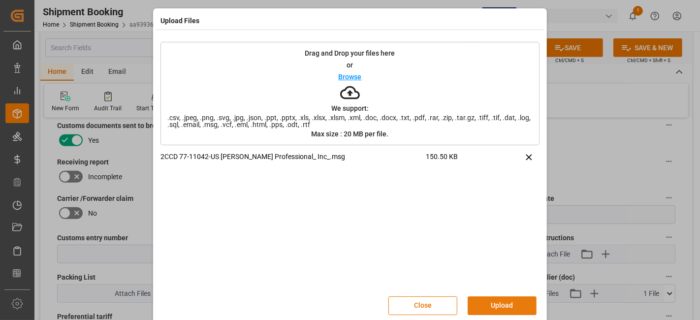
click at [500, 304] on button "Upload" at bounding box center [502, 305] width 69 height 19
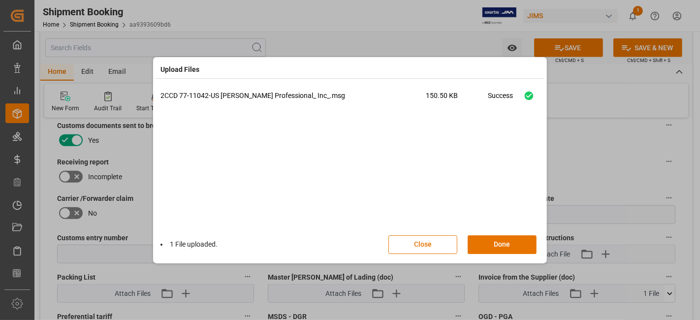
click at [496, 237] on button "Done" at bounding box center [502, 244] width 69 height 19
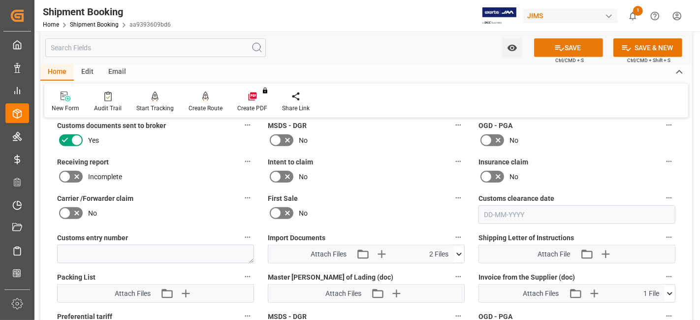
click at [558, 44] on icon at bounding box center [559, 48] width 10 height 10
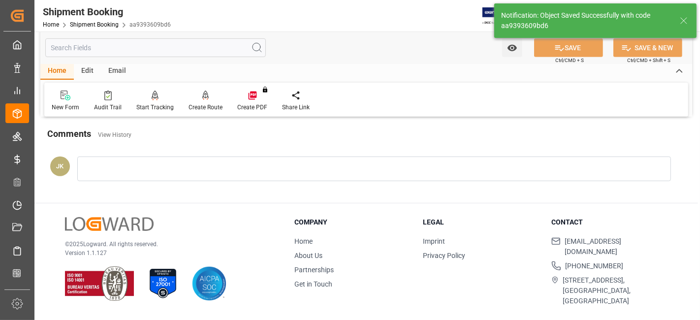
scroll to position [417, 0]
